Goal: Transaction & Acquisition: Purchase product/service

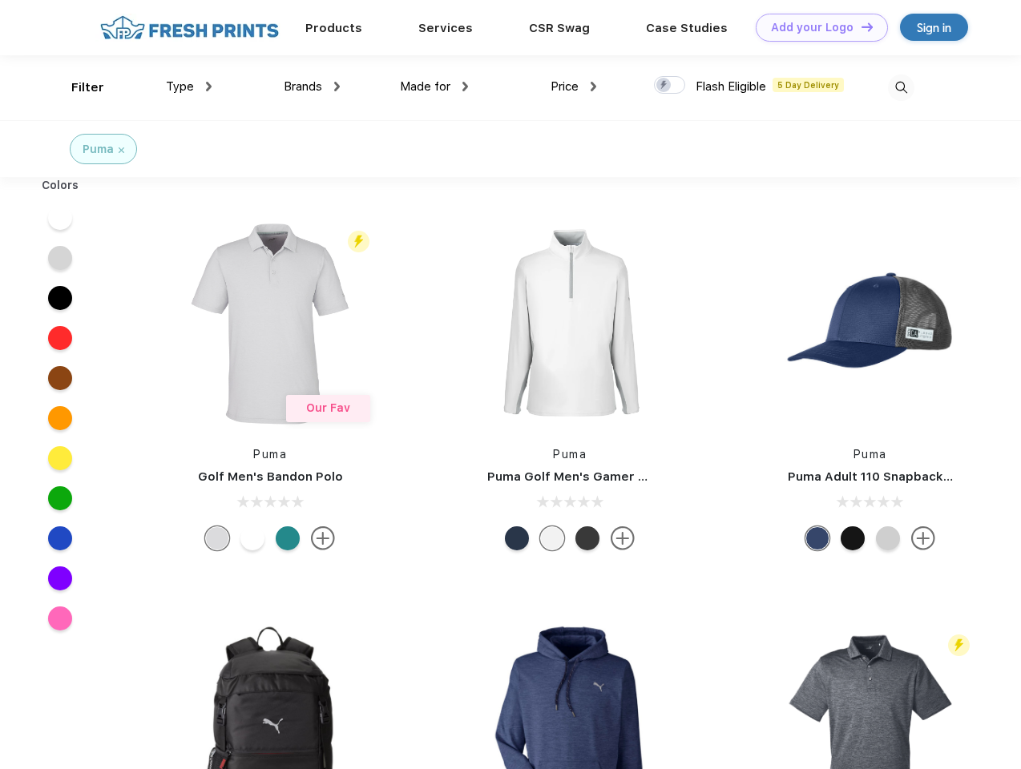
click at [816, 27] on link "Add your Logo Design Tool" at bounding box center [821, 28] width 132 height 28
click at [0, 0] on div "Design Tool" at bounding box center [0, 0] width 0 height 0
click at [860, 26] on link "Add your Logo Design Tool" at bounding box center [821, 28] width 132 height 28
click at [77, 87] on div "Filter" at bounding box center [87, 88] width 33 height 18
click at [189, 87] on span "Type" at bounding box center [180, 86] width 28 height 14
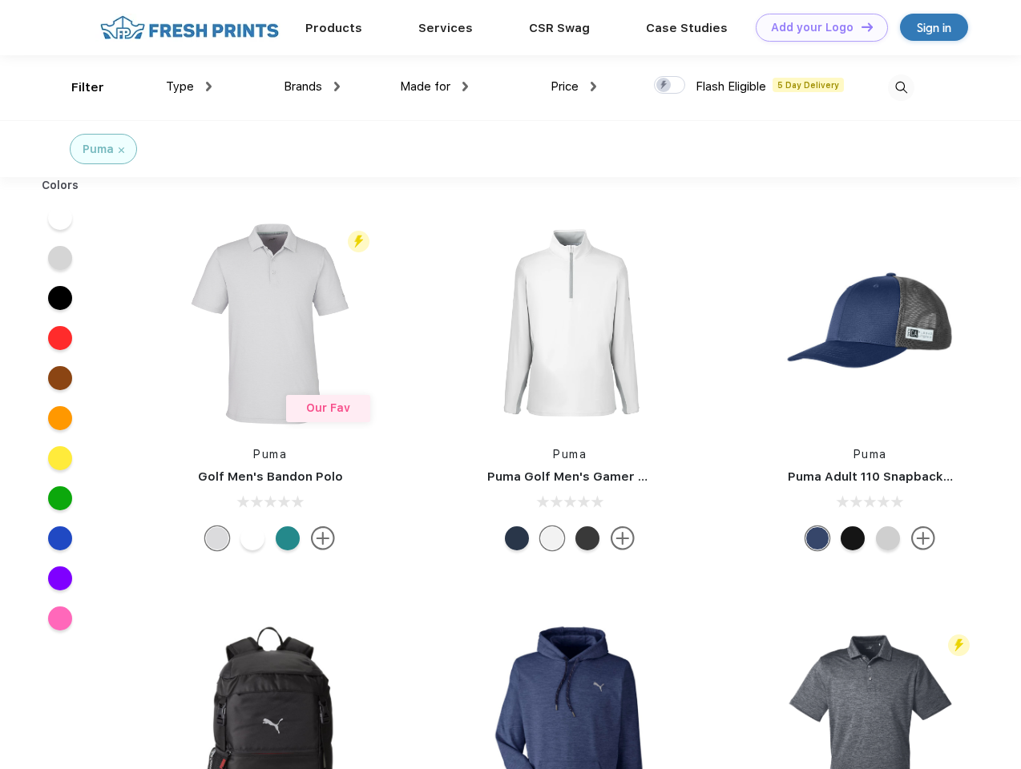
click at [312, 87] on span "Brands" at bounding box center [303, 86] width 38 height 14
click at [434, 87] on span "Made for" at bounding box center [425, 86] width 50 height 14
click at [574, 87] on span "Price" at bounding box center [564, 86] width 28 height 14
click at [670, 86] on div at bounding box center [669, 85] width 31 height 18
click at [664, 86] on input "checkbox" at bounding box center [659, 80] width 10 height 10
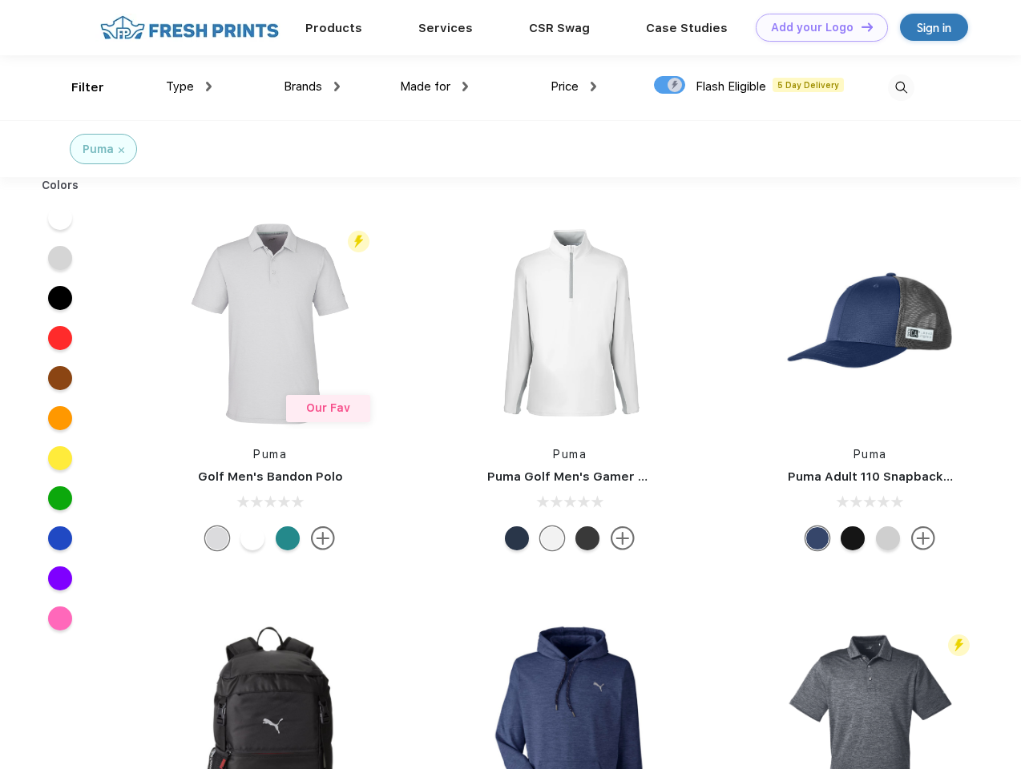
click at [900, 87] on img at bounding box center [901, 88] width 26 height 26
